Goal: Obtain resource: Download file/media

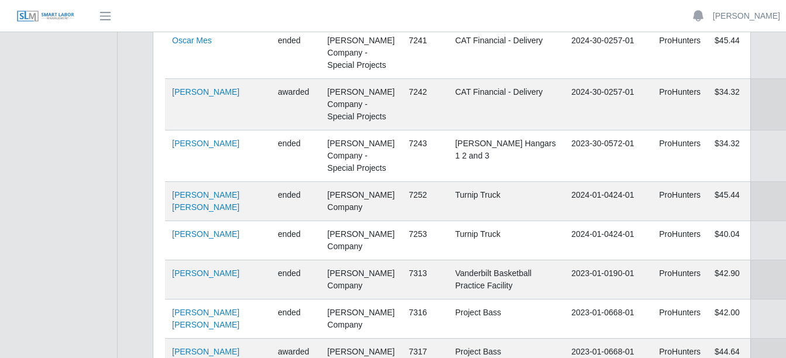
scroll to position [72259, 0]
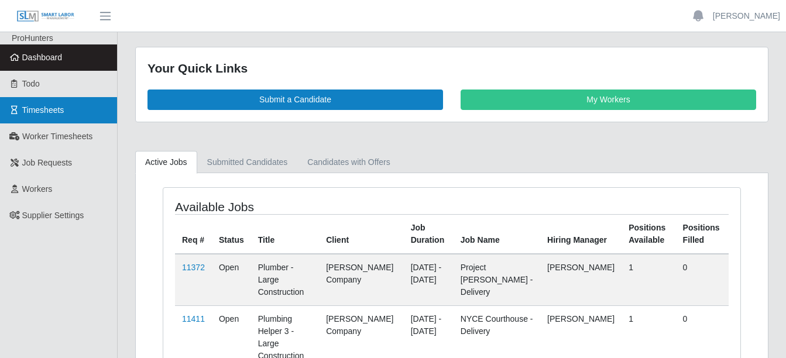
click at [64, 112] on link "Timesheets" at bounding box center [58, 110] width 117 height 26
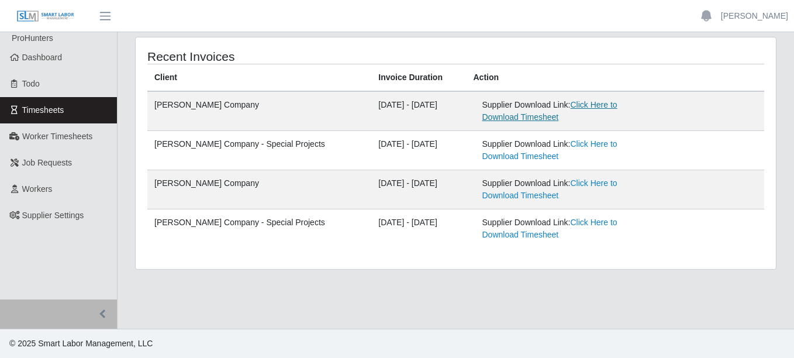
click at [618, 102] on link "Click Here to Download Timesheet" at bounding box center [550, 111] width 135 height 22
click at [591, 146] on link "Click Here to Download Timesheet" at bounding box center [550, 150] width 135 height 22
